Goal: Information Seeking & Learning: Learn about a topic

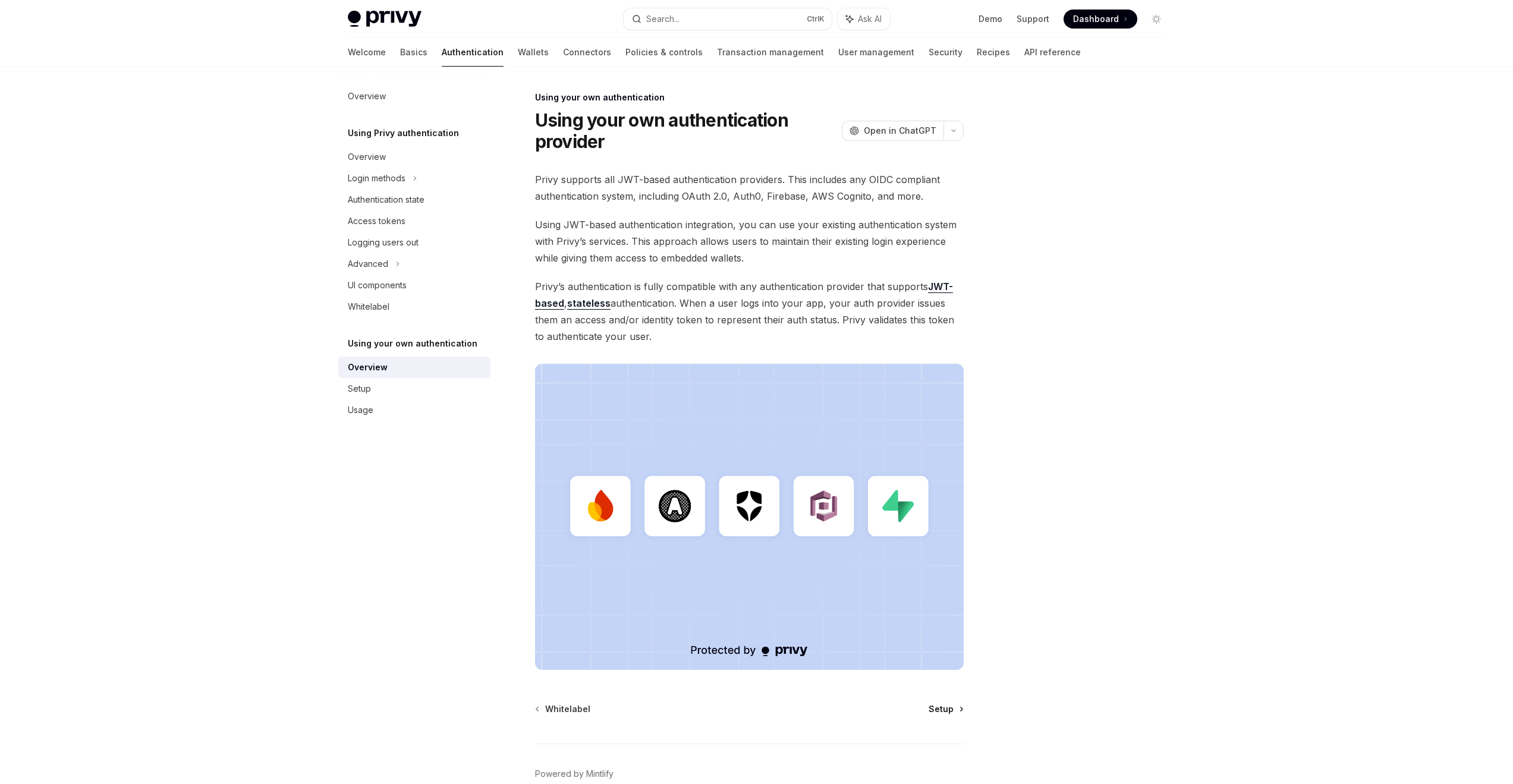
click at [941, 708] on span "Setup" at bounding box center [942, 708] width 25 height 12
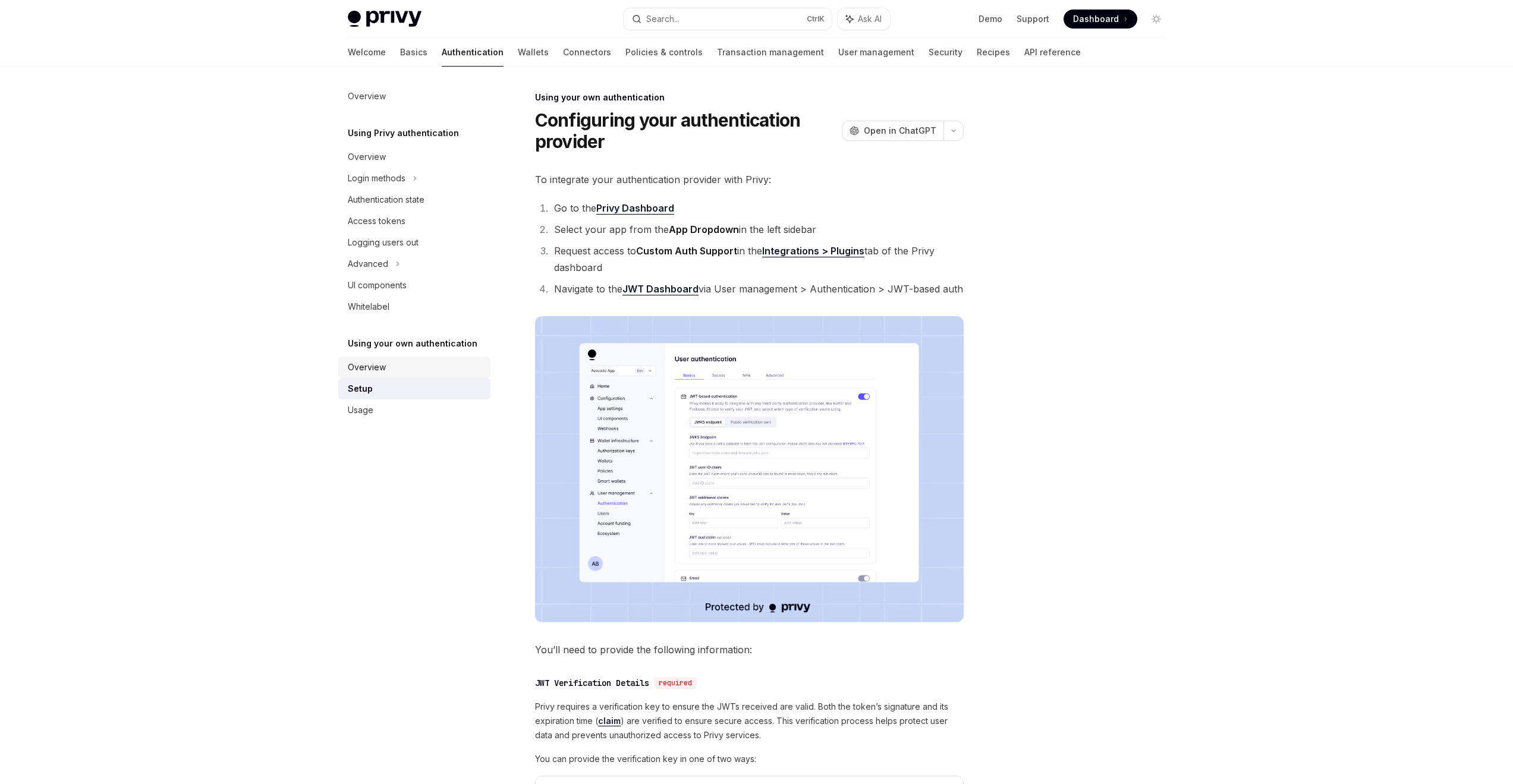
click at [388, 364] on div "Overview" at bounding box center [416, 368] width 136 height 14
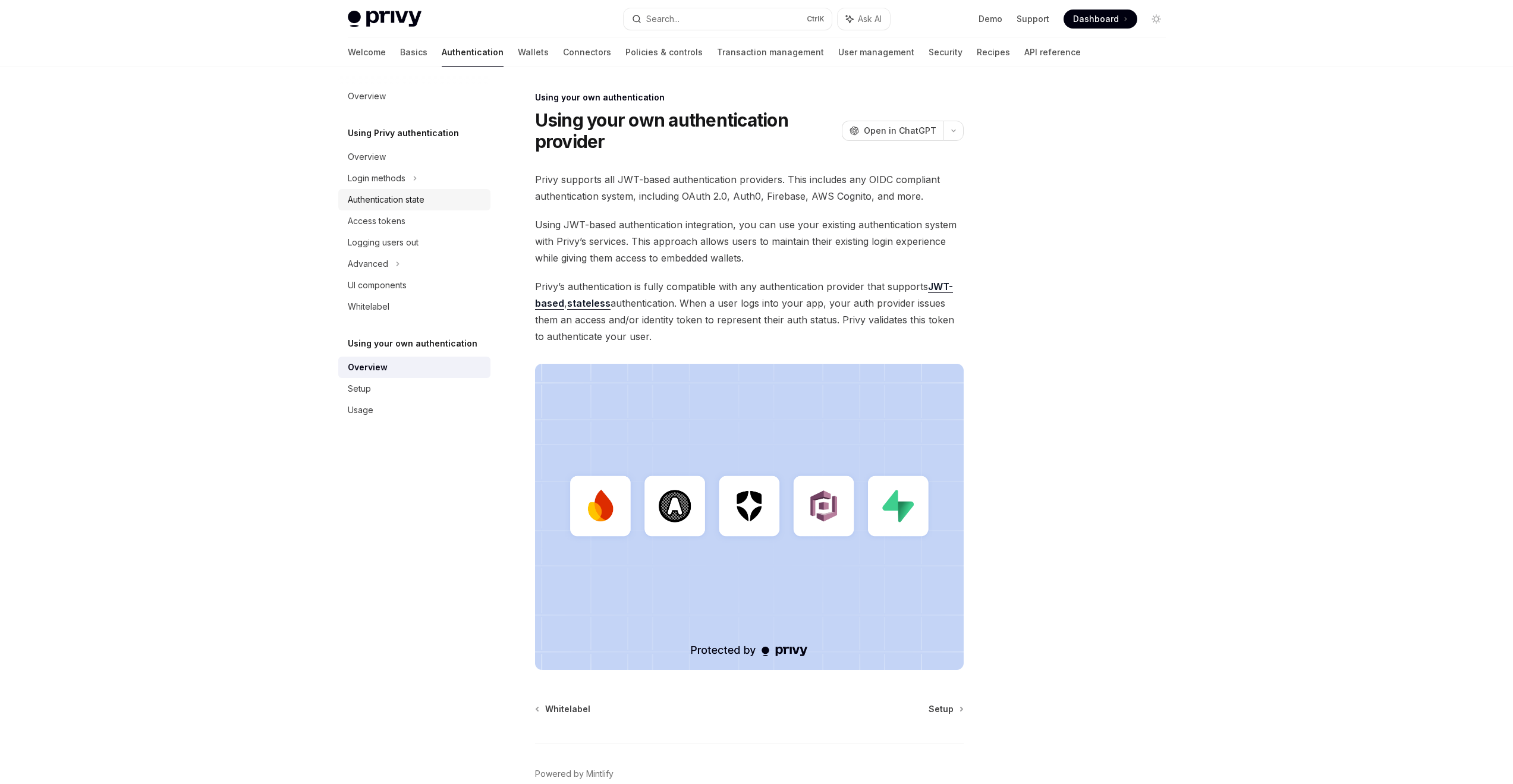
click at [411, 195] on div "Authentication state" at bounding box center [386, 200] width 76 height 14
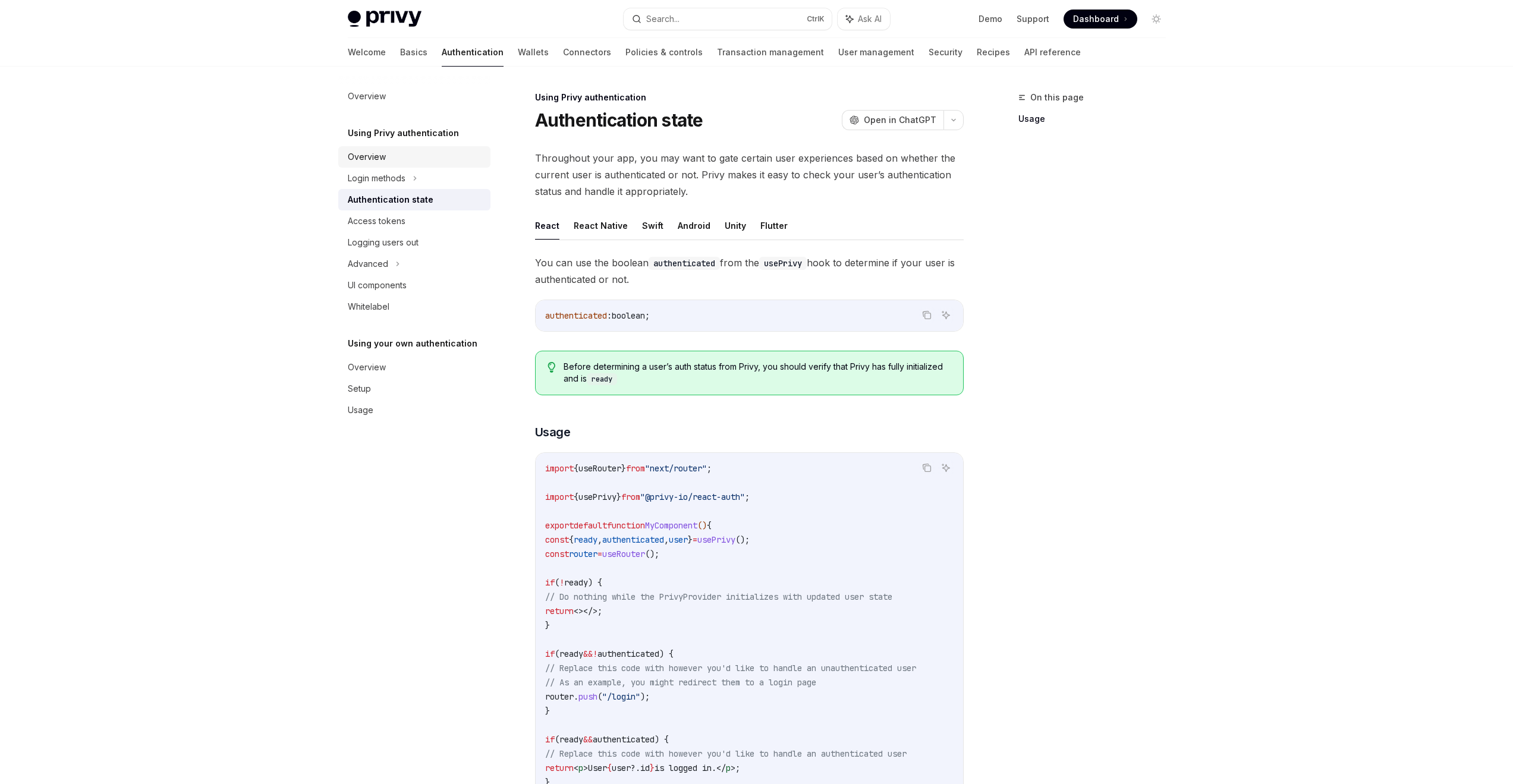
click at [380, 162] on div "Overview" at bounding box center [367, 157] width 38 height 14
type textarea "*"
